Goal: Information Seeking & Learning: Understand process/instructions

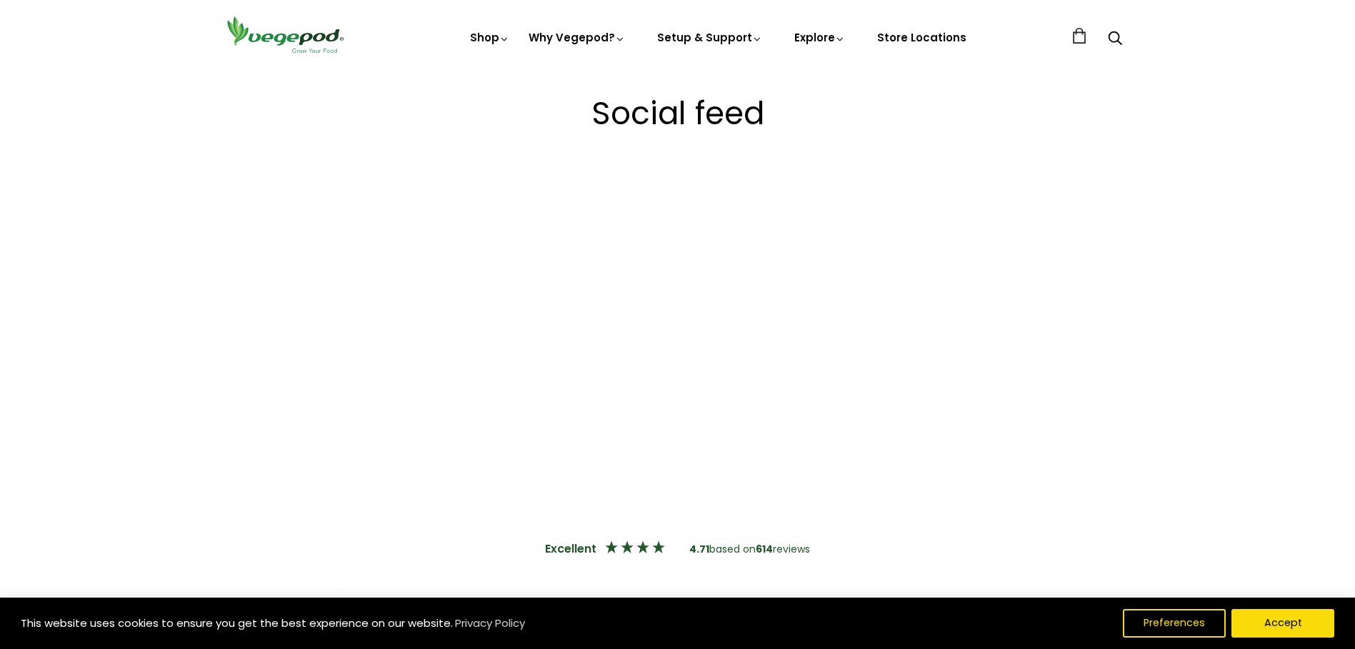
scroll to position [3142, 0]
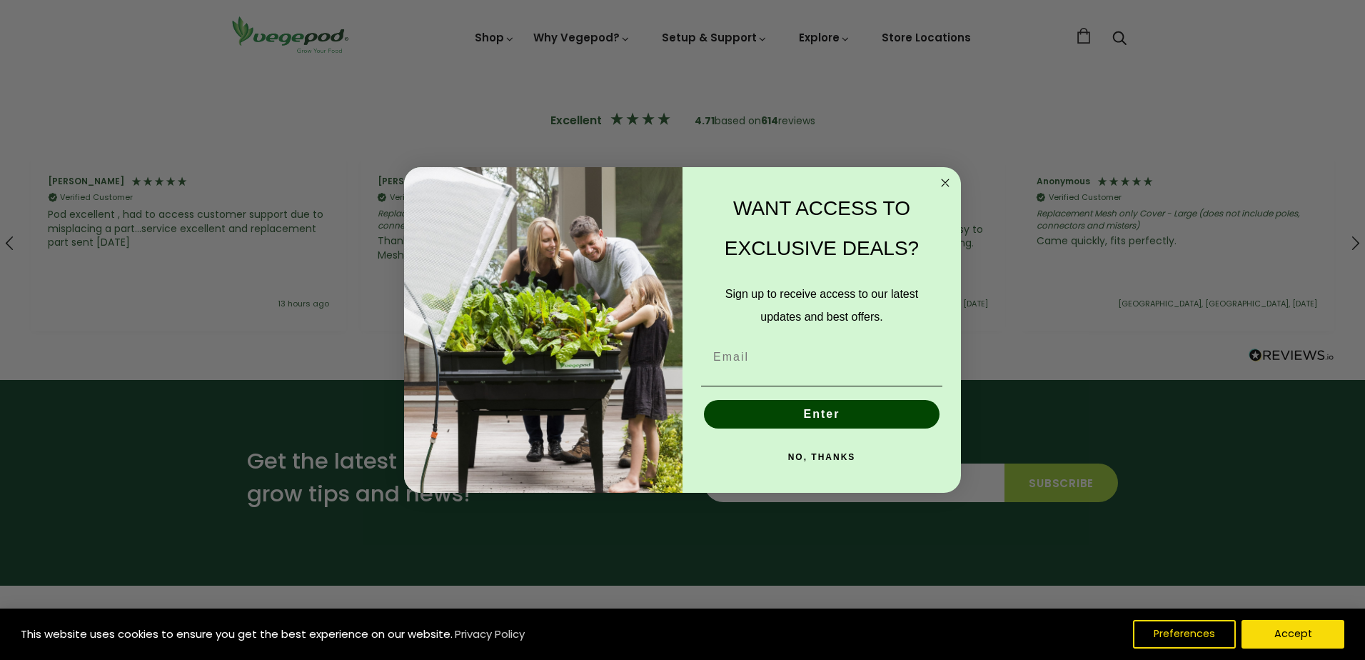
click at [946, 189] on circle "Close dialog" at bounding box center [946, 182] width 16 height 16
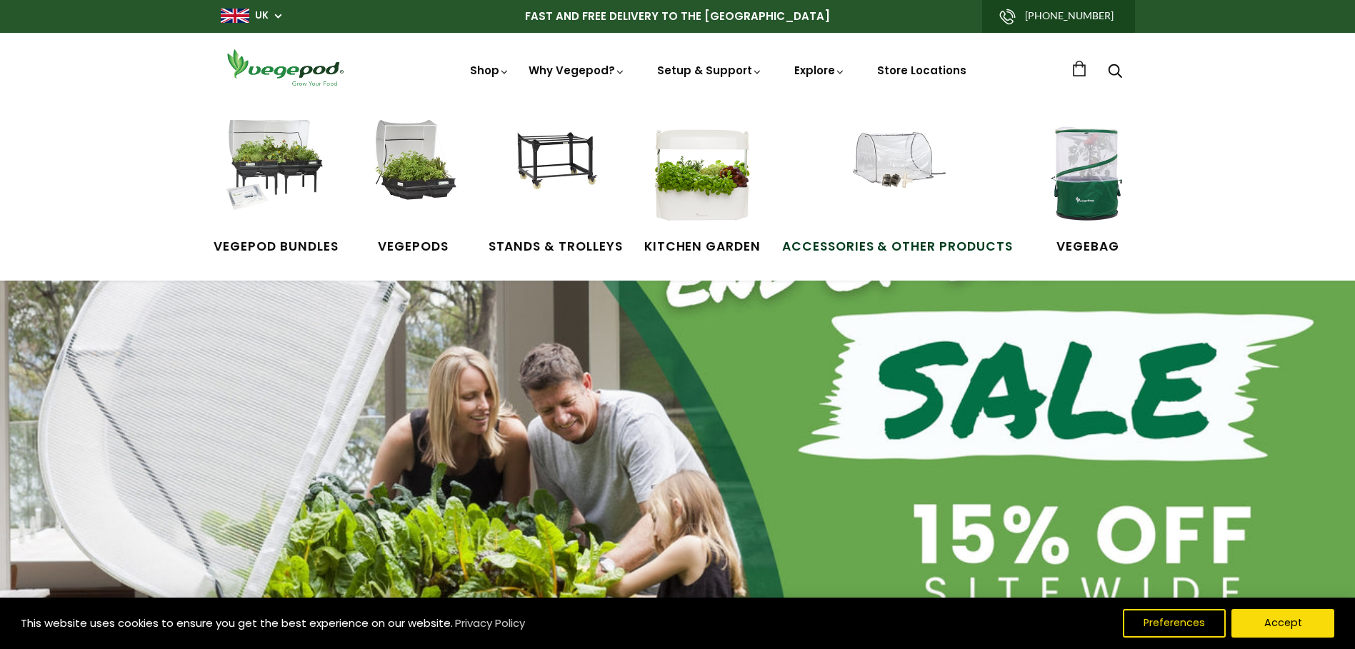
scroll to position [0, 327]
click at [522, 179] on img at bounding box center [555, 173] width 107 height 107
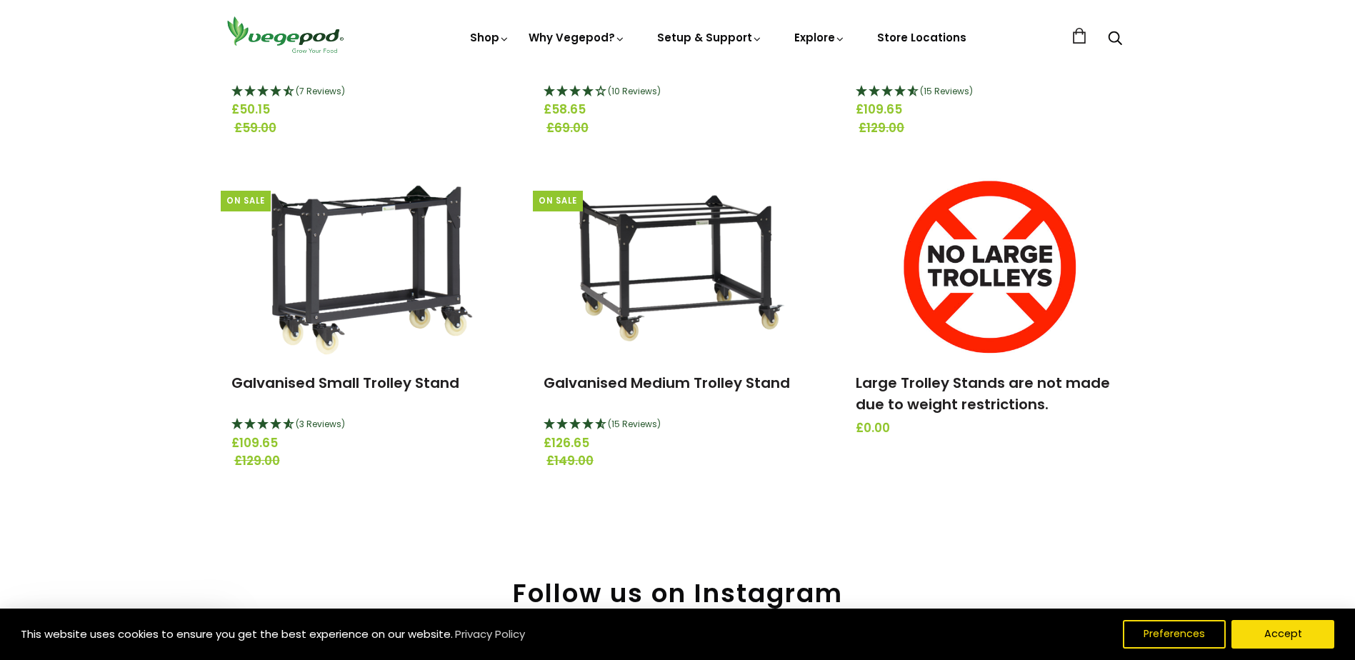
scroll to position [214, 0]
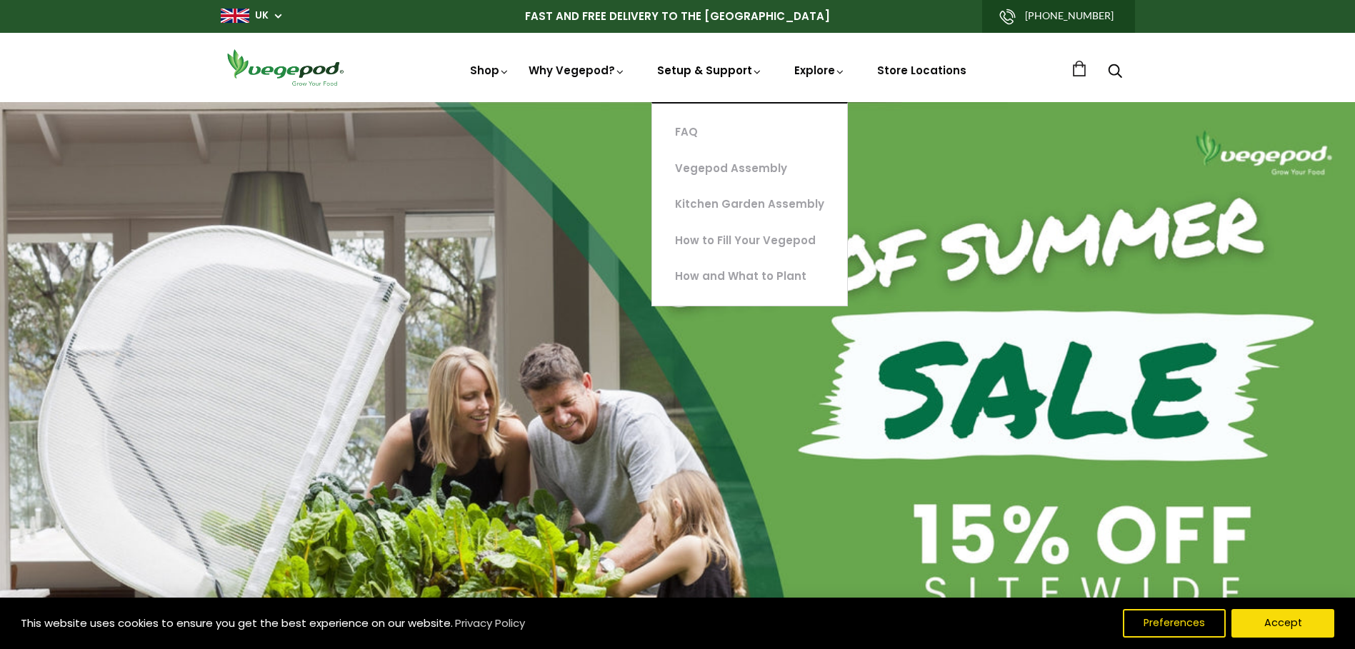
click at [721, 71] on link "Setup & Support" at bounding box center [710, 123] width 106 height 121
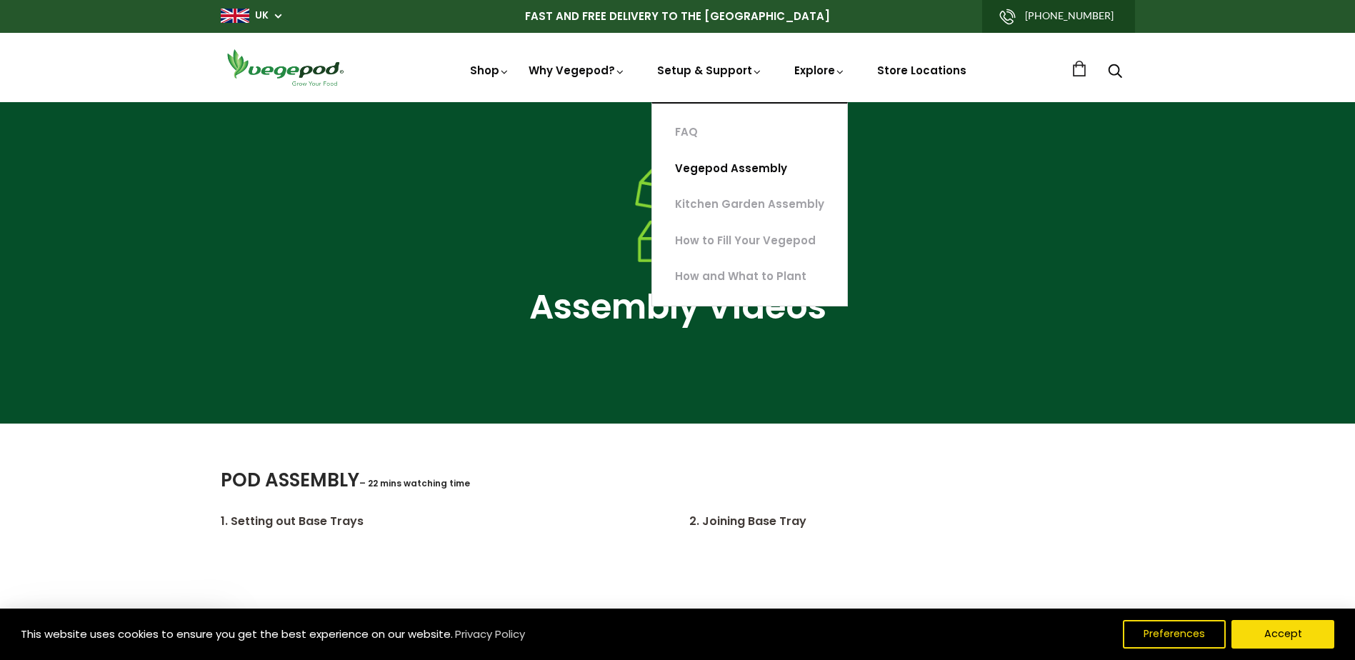
click at [765, 165] on link "Vegepod Assembly" at bounding box center [749, 169] width 195 height 36
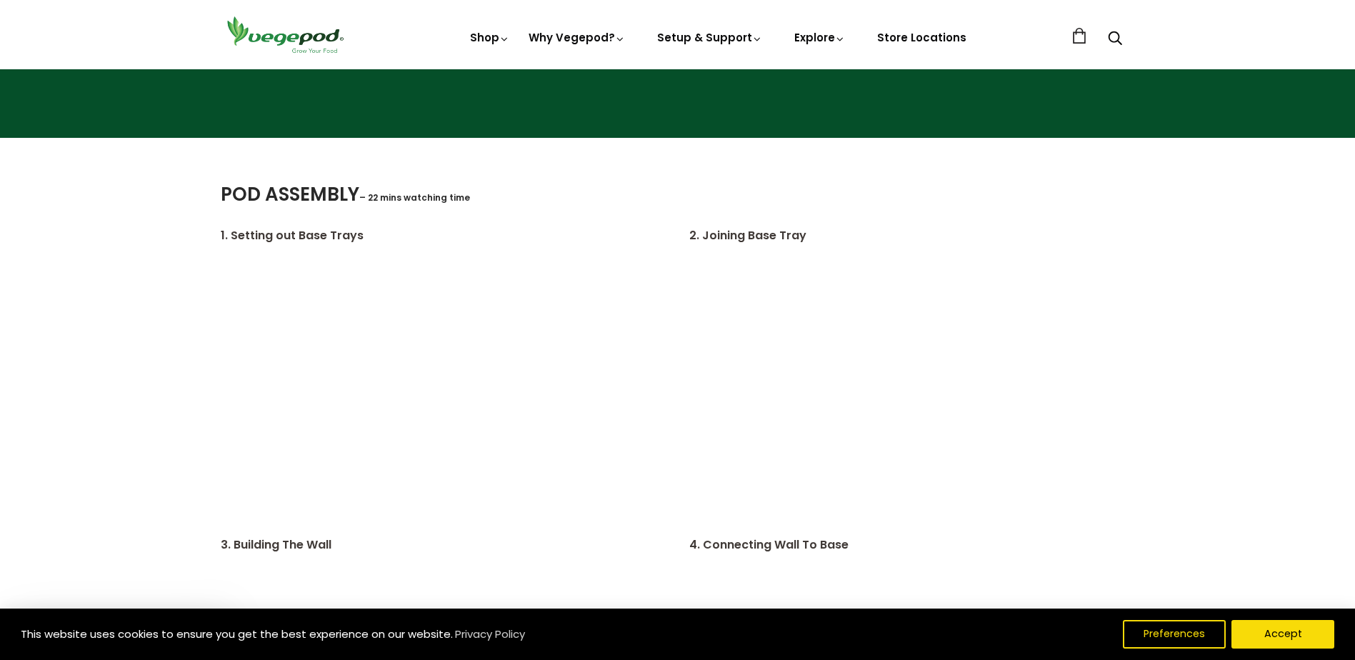
scroll to position [500, 0]
